Goal: Information Seeking & Learning: Check status

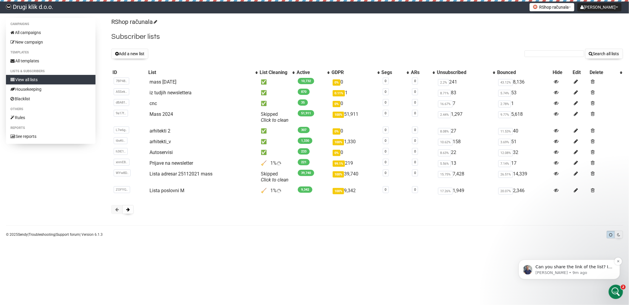
click at [587, 265] on p "Can you share the link of the list? I will have a look." at bounding box center [573, 267] width 77 height 6
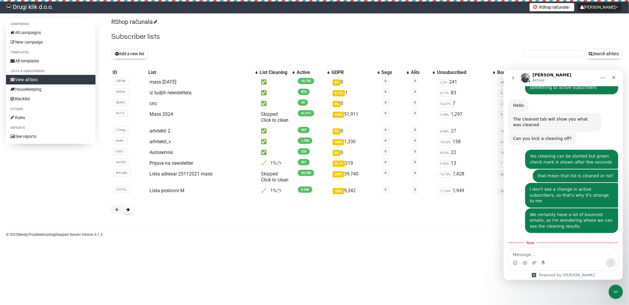
scroll to position [421, 0]
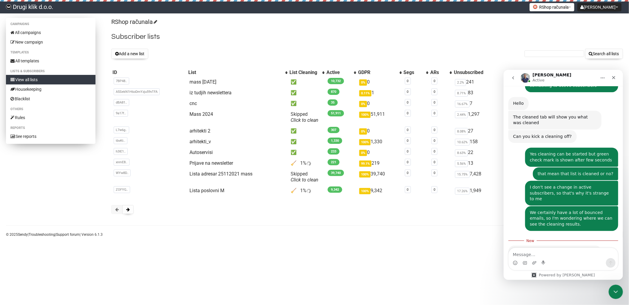
click at [37, 79] on link "View all lists" at bounding box center [51, 80] width 90 height 10
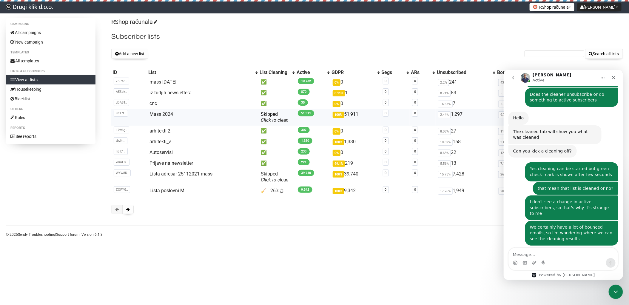
scroll to position [412, 0]
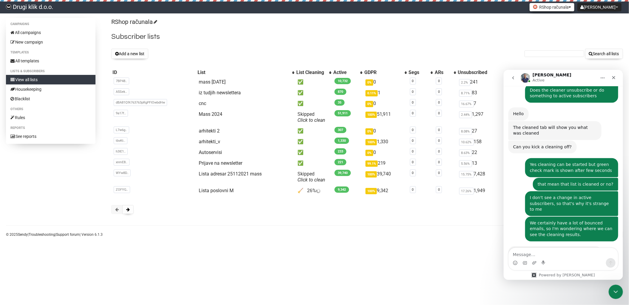
click at [574, 5] on button "RShop računala" at bounding box center [552, 7] width 45 height 8
click at [576, 22] on link "Drugi klik Računalniki" at bounding box center [551, 20] width 50 height 9
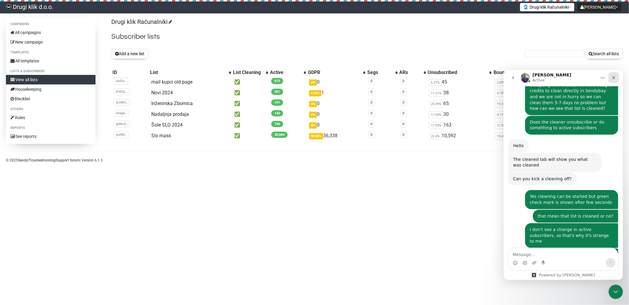
scroll to position [412, 0]
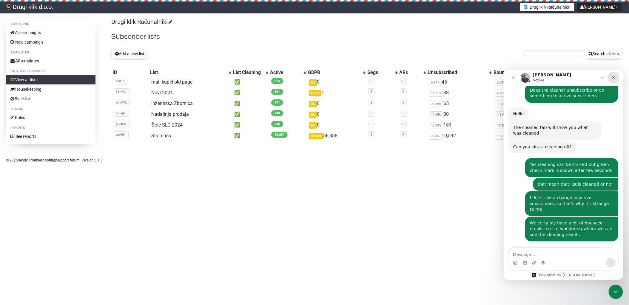
click at [613, 76] on icon "Close" at bounding box center [613, 77] width 5 height 5
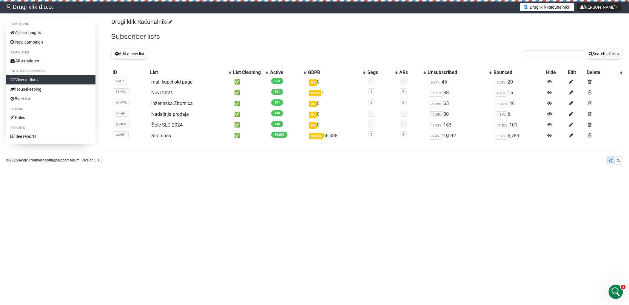
scroll to position [411, 0]
click at [158, 136] on link "Slo mass" at bounding box center [161, 136] width 20 height 6
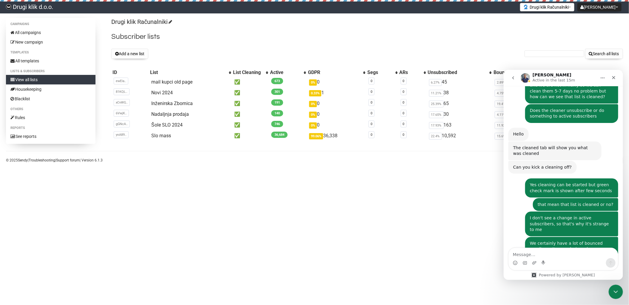
scroll to position [435, 0]
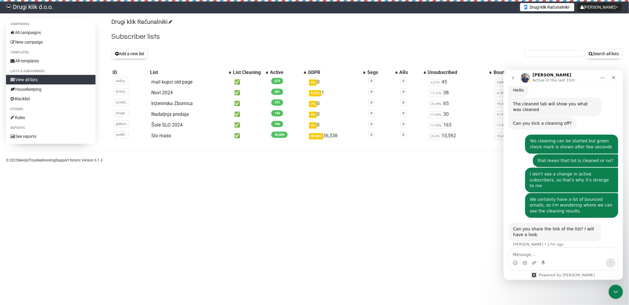
drag, startPoint x: 3, startPoint y: 116, endPoint x: 1, endPoint y: 113, distance: 3.2
click at [1, 113] on div "Campaigns All campaigns New campaign Templates All templates Lists & subscriber…" at bounding box center [314, 92] width 629 height 148
click at [572, 7] on button "Drugi klik Računalniki" at bounding box center [547, 7] width 54 height 8
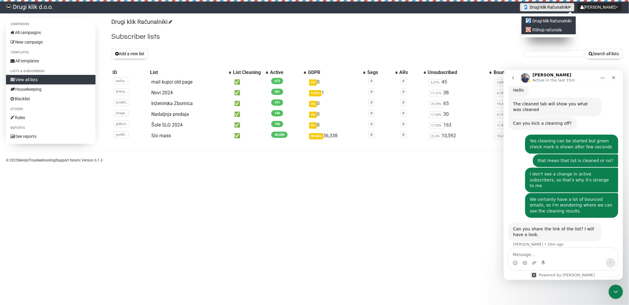
click at [575, 30] on link "RShop računala" at bounding box center [549, 29] width 54 height 9
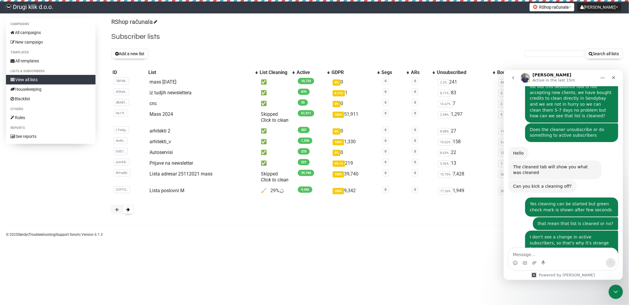
scroll to position [435, 0]
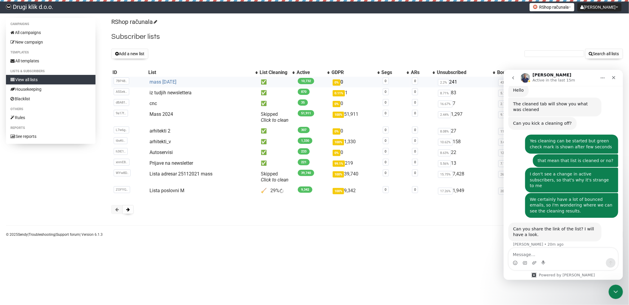
click at [170, 80] on link "mass [DATE]" at bounding box center [163, 82] width 27 height 6
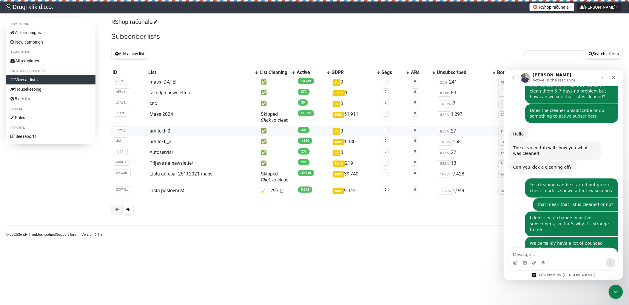
scroll to position [435, 0]
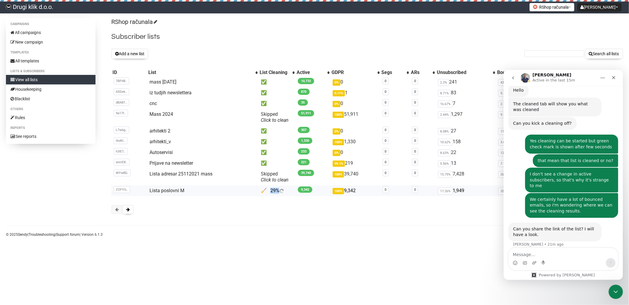
drag, startPoint x: 278, startPoint y: 190, endPoint x: 269, endPoint y: 189, distance: 9.0
click at [269, 189] on td "🧹 29%" at bounding box center [276, 190] width 37 height 11
click at [326, 221] on div "Campaigns All campaigns New campaign Templates All templates Lists & subscriber…" at bounding box center [314, 129] width 629 height 223
click at [37, 79] on link "View all lists" at bounding box center [51, 80] width 90 height 10
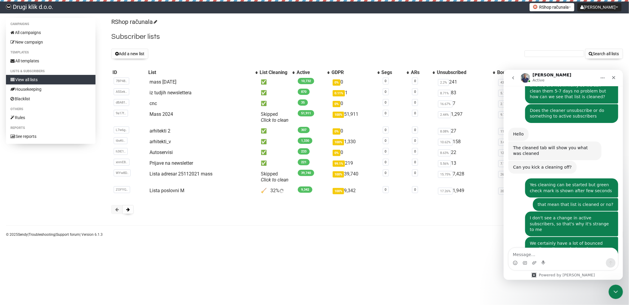
scroll to position [435, 0]
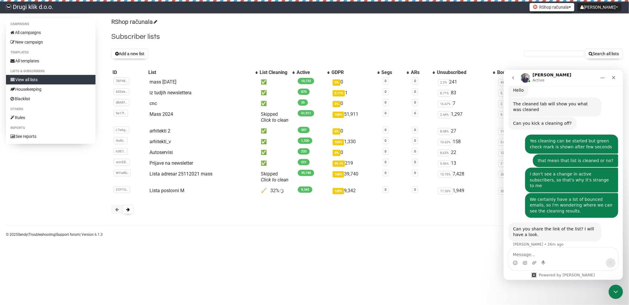
click at [566, 8] on button "RShop računala" at bounding box center [552, 7] width 45 height 8
click at [504, 27] on div "RShop računala Subscriber lists Add a new list Search all lists List name Singl…" at bounding box center [366, 119] width 511 height 202
click at [209, 212] on div at bounding box center [366, 209] width 511 height 9
